Goal: Check status: Check status

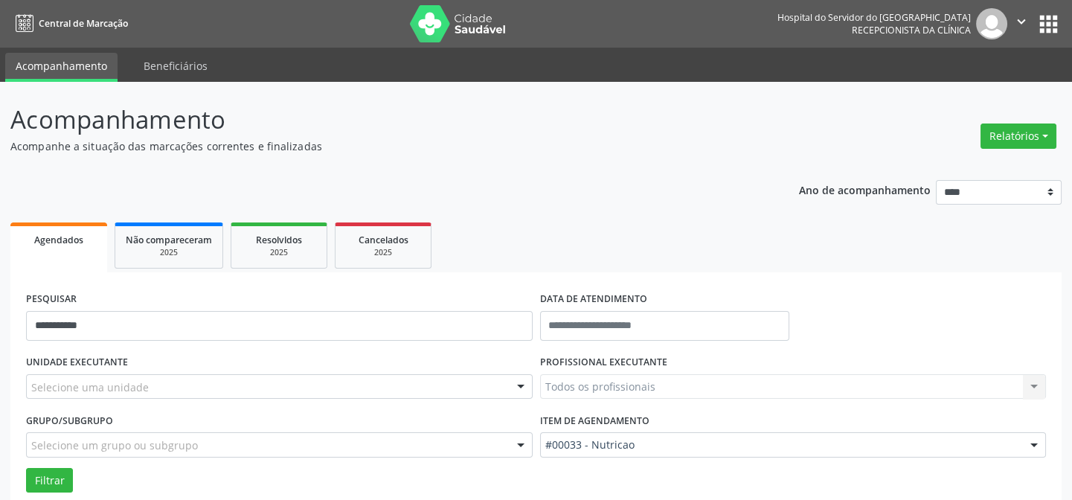
click at [150, 386] on div "Selecione uma unidade" at bounding box center [279, 386] width 507 height 25
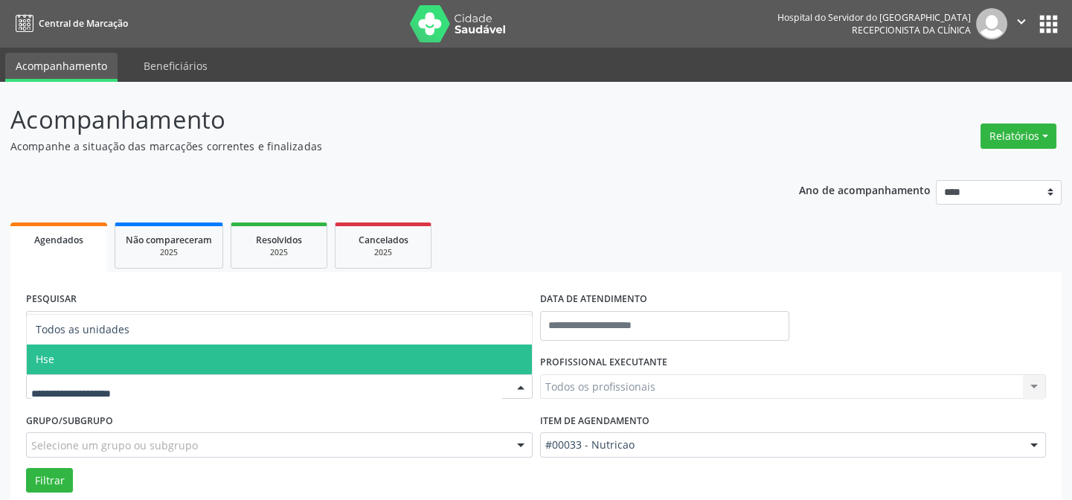
click at [147, 358] on span "Hse" at bounding box center [279, 360] width 505 height 30
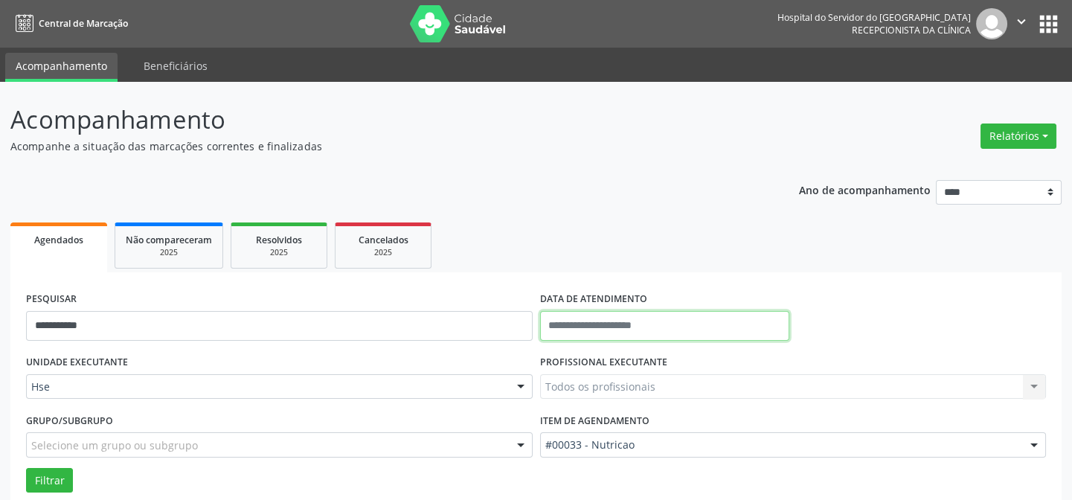
click at [645, 321] on input "text" at bounding box center [664, 326] width 249 height 30
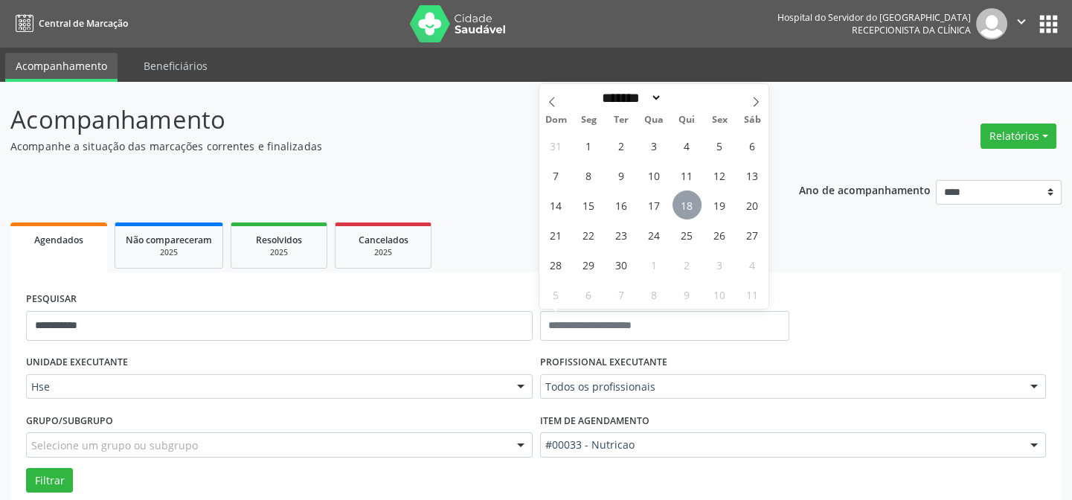
click at [685, 205] on span "18" at bounding box center [687, 204] width 29 height 29
type input "**********"
click at [685, 205] on span "18" at bounding box center [687, 204] width 29 height 29
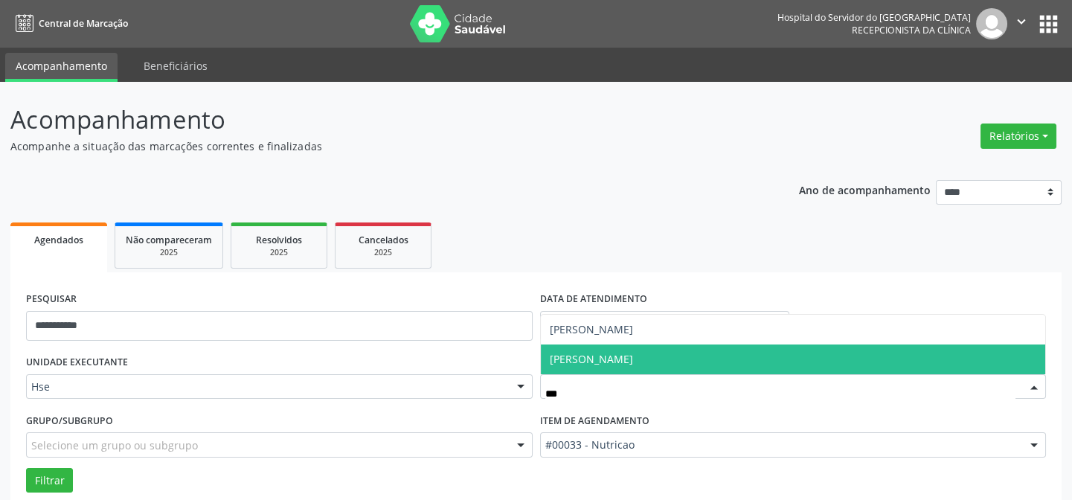
click at [631, 356] on span "[PERSON_NAME]" at bounding box center [591, 359] width 83 height 14
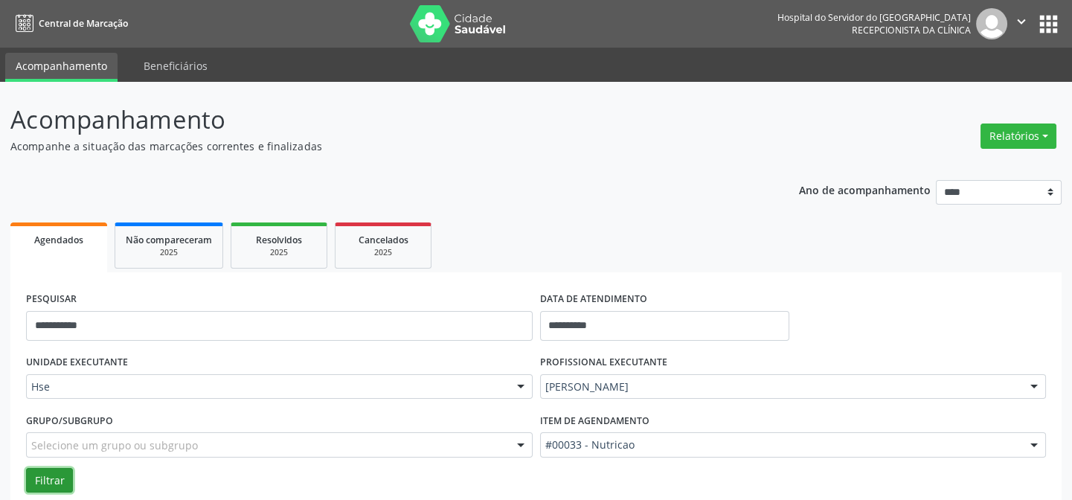
click at [56, 478] on button "Filtrar" at bounding box center [49, 480] width 47 height 25
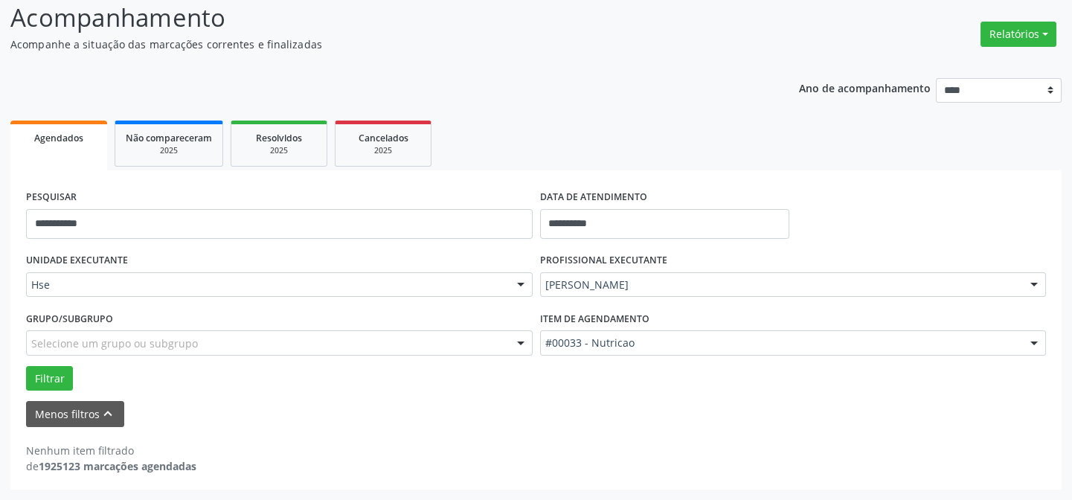
scroll to position [100, 0]
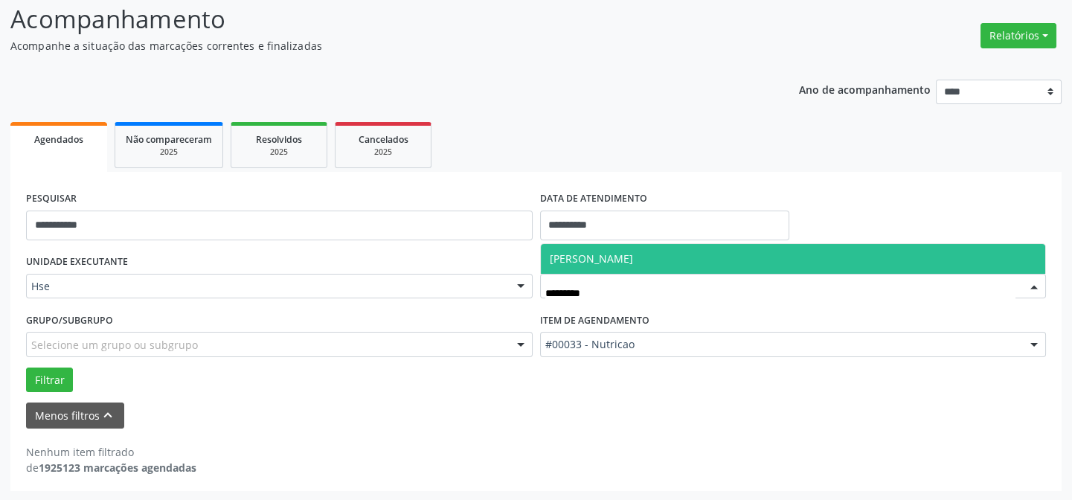
type input "**********"
click at [705, 252] on span "[PERSON_NAME]" at bounding box center [793, 259] width 505 height 30
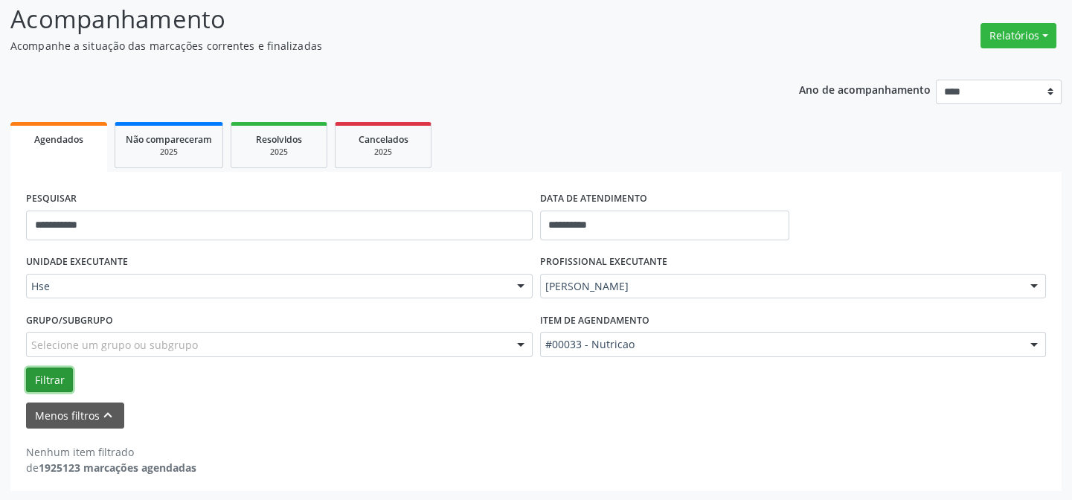
click at [44, 375] on button "Filtrar" at bounding box center [49, 380] width 47 height 25
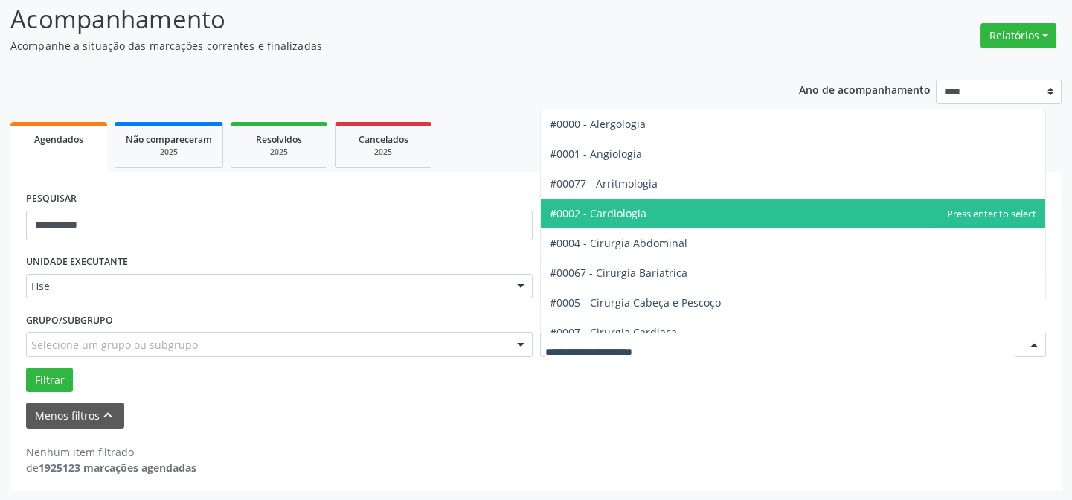
drag, startPoint x: 603, startPoint y: 217, endPoint x: 578, endPoint y: 234, distance: 29.5
click at [598, 210] on span "#0002 - Cardiologia" at bounding box center [598, 213] width 97 height 14
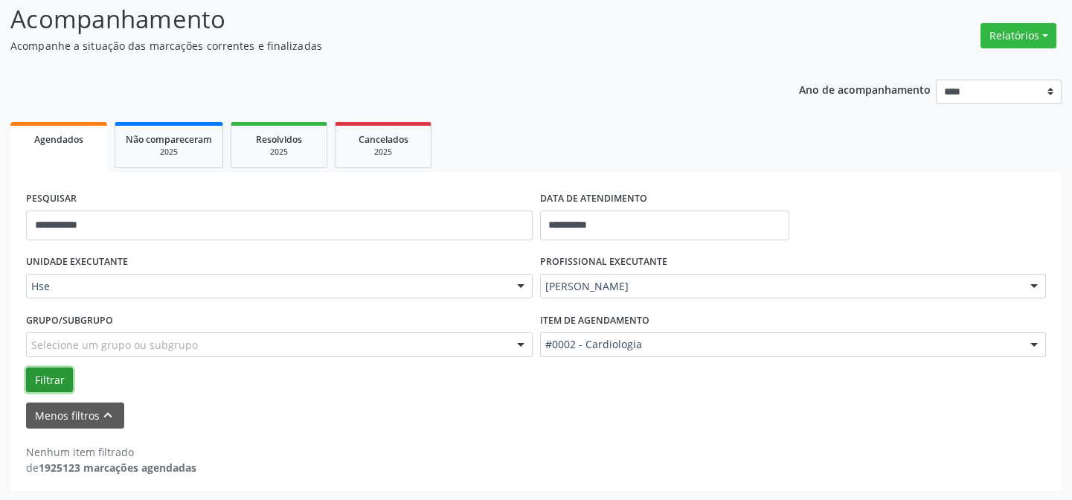
click at [56, 378] on button "Filtrar" at bounding box center [49, 380] width 47 height 25
